Goal: Information Seeking & Learning: Compare options

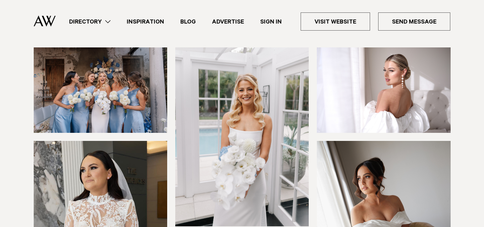
scroll to position [95, 0]
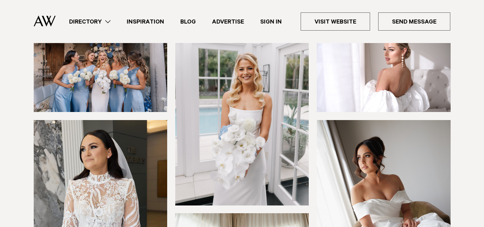
click at [102, 84] on img at bounding box center [100, 70] width 133 height 86
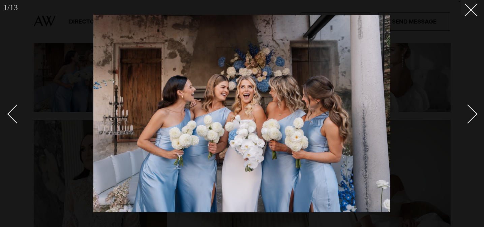
click at [465, 113] on div "Next slide" at bounding box center [467, 113] width 19 height 19
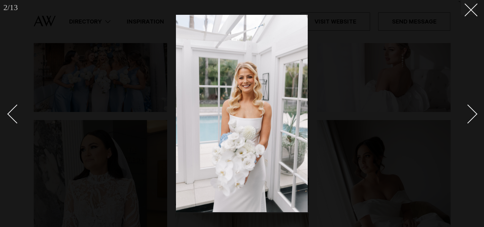
click at [465, 113] on div "Next slide" at bounding box center [467, 113] width 19 height 19
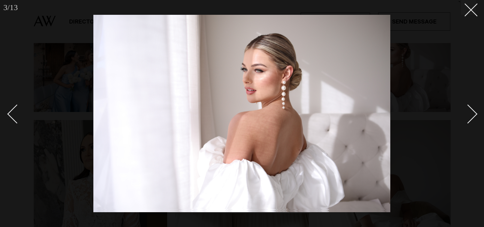
click at [465, 113] on div "Next slide" at bounding box center [467, 113] width 19 height 19
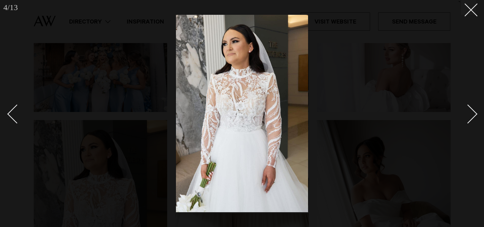
click at [465, 113] on div "Next slide" at bounding box center [467, 113] width 19 height 19
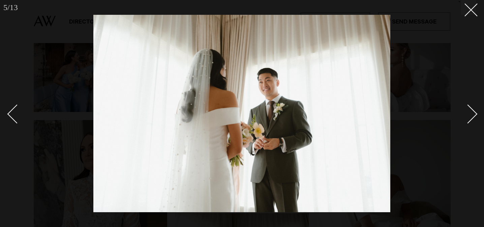
click at [465, 113] on div "Next slide" at bounding box center [467, 113] width 19 height 19
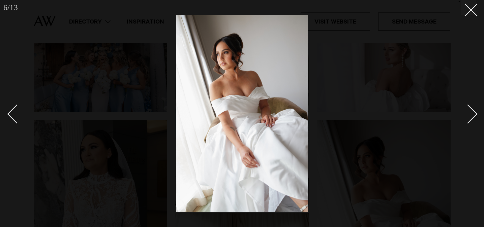
click at [474, 17] on div at bounding box center [242, 113] width 484 height 227
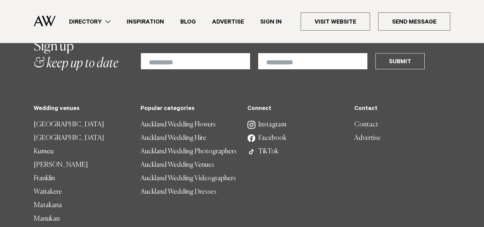
scroll to position [601, 0]
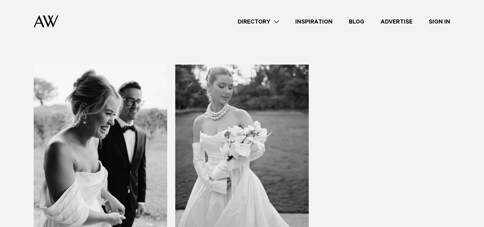
scroll to position [1621, 0]
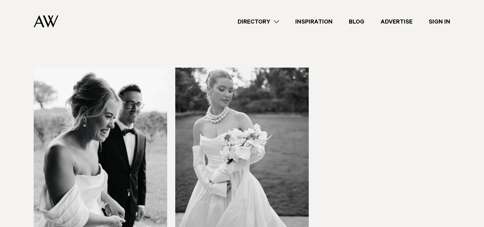
click at [113, 96] on img at bounding box center [100, 157] width 133 height 179
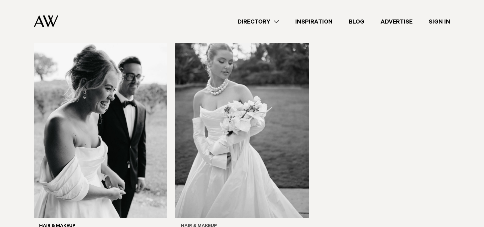
scroll to position [1667, 0]
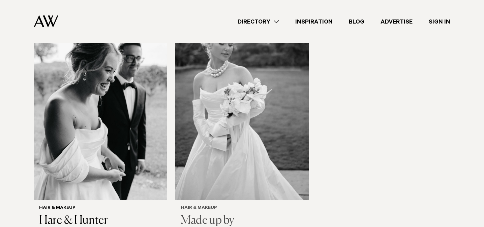
click at [237, 150] on img at bounding box center [241, 111] width 133 height 179
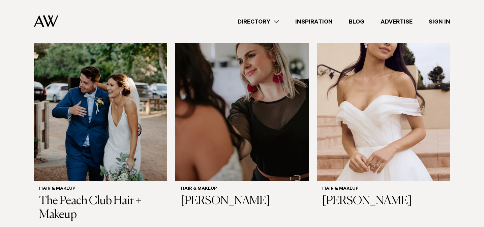
scroll to position [1200, 0]
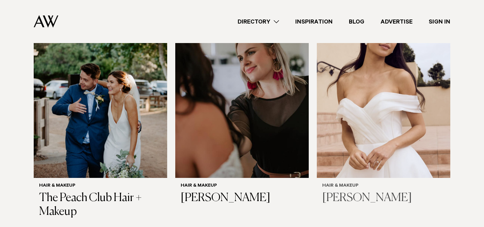
click at [379, 155] on img at bounding box center [383, 88] width 133 height 179
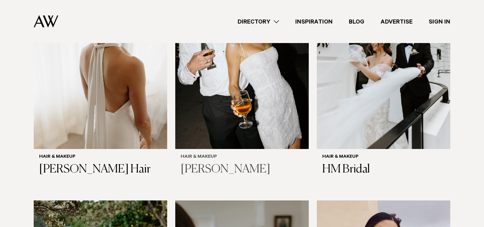
scroll to position [1000, 0]
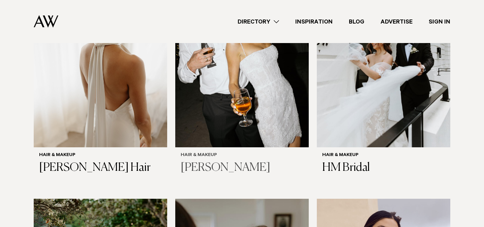
click at [224, 136] on img at bounding box center [241, 58] width 133 height 179
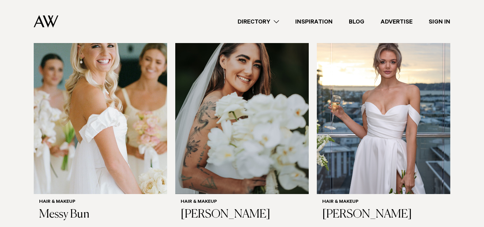
scroll to position [479, 0]
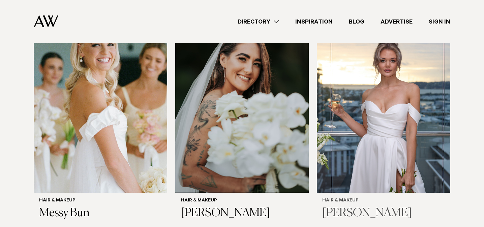
click at [414, 141] on img at bounding box center [383, 103] width 133 height 179
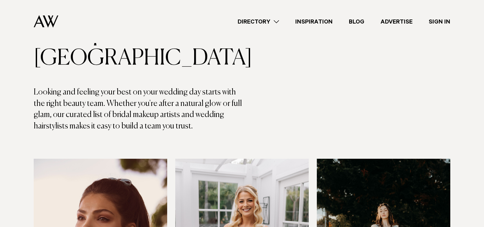
scroll to position [0, 0]
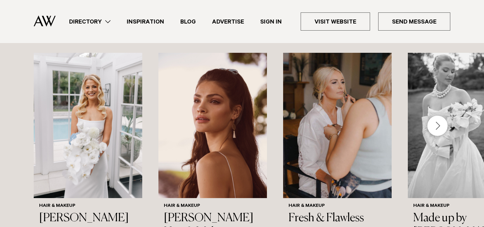
scroll to position [906, 0]
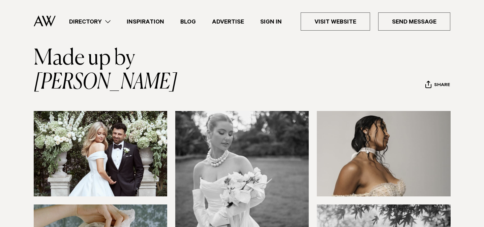
scroll to position [28, 0]
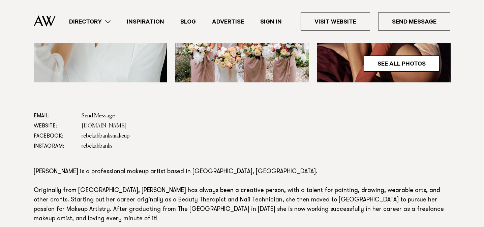
scroll to position [245, 0]
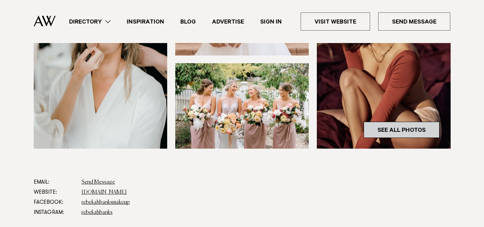
click at [406, 130] on link "See All Photos" at bounding box center [402, 130] width 76 height 16
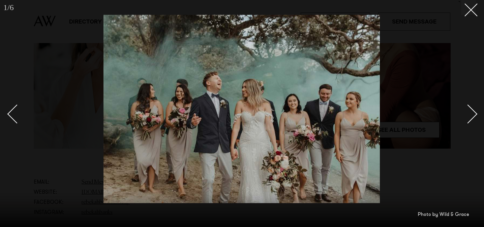
click at [471, 116] on div "Next slide" at bounding box center [467, 113] width 19 height 19
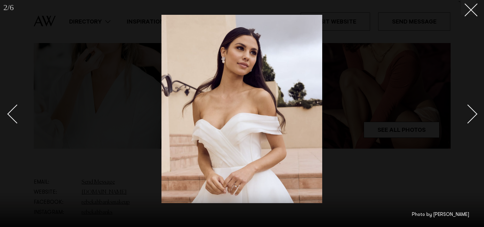
click at [471, 116] on div "Next slide" at bounding box center [467, 113] width 19 height 19
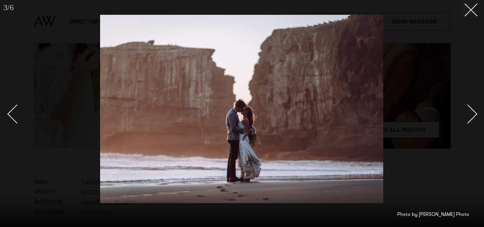
click at [471, 116] on div "Next slide" at bounding box center [467, 113] width 19 height 19
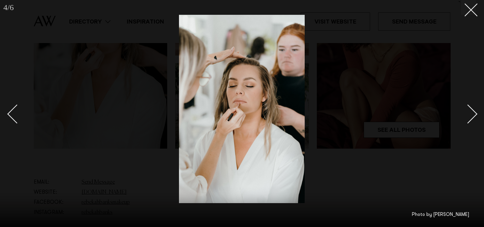
click at [471, 116] on div "Next slide" at bounding box center [467, 113] width 19 height 19
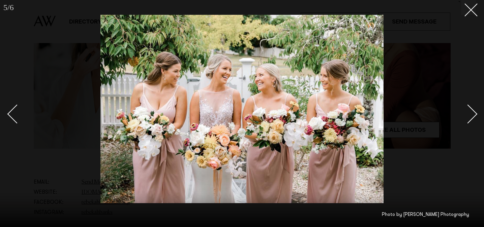
click at [471, 116] on div "Next slide" at bounding box center [467, 113] width 19 height 19
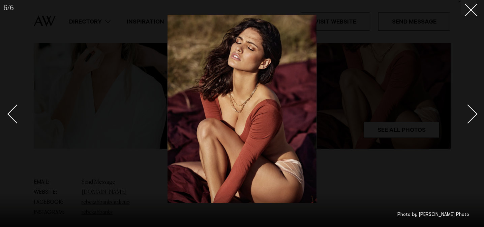
click at [471, 116] on div "Next slide" at bounding box center [467, 113] width 19 height 19
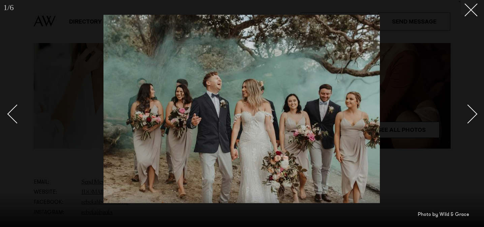
click at [471, 116] on div "Next slide" at bounding box center [467, 113] width 19 height 19
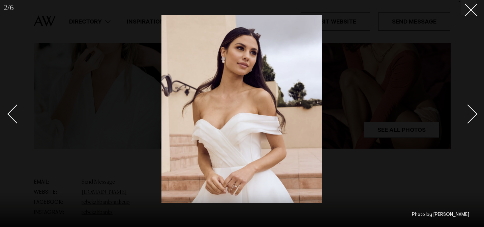
click at [471, 116] on div "Next slide" at bounding box center [467, 113] width 19 height 19
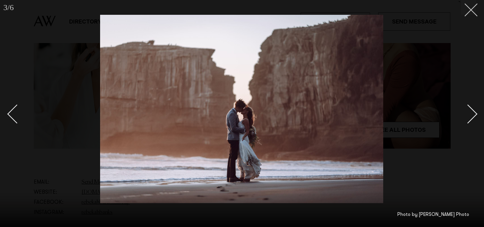
click at [470, 12] on button at bounding box center [468, 7] width 15 height 15
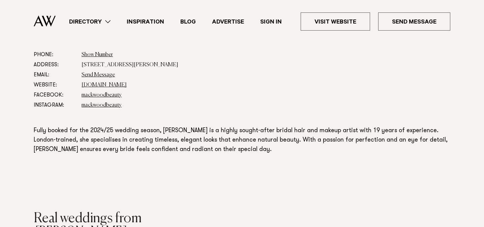
scroll to position [310, 0]
